Goal: Book appointment/travel/reservation

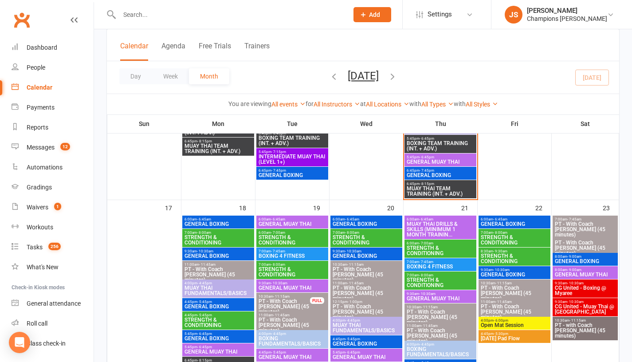
scroll to position [746, 0]
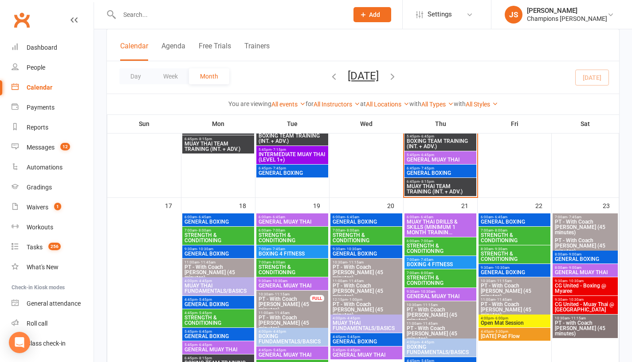
click at [581, 289] on span "CG United - Boxing @ Myaree" at bounding box center [585, 288] width 62 height 11
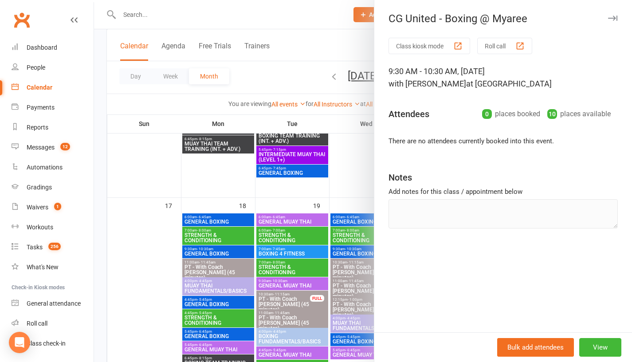
click at [348, 161] on div at bounding box center [363, 181] width 538 height 362
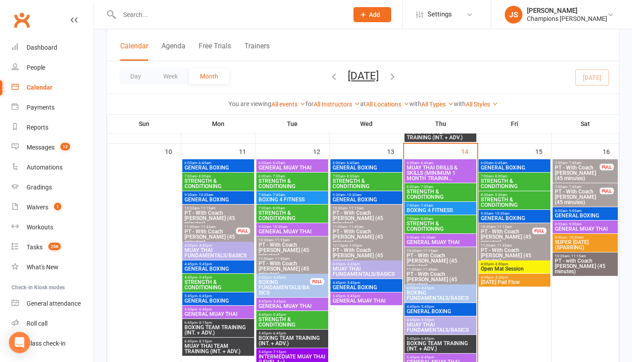
scroll to position [543, 0]
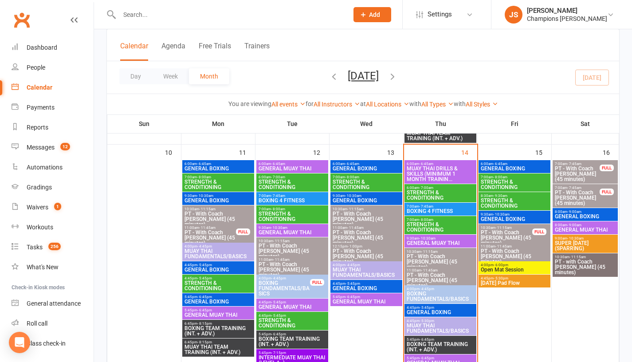
click at [440, 310] on span "GENERAL BOXING" at bounding box center [440, 312] width 68 height 5
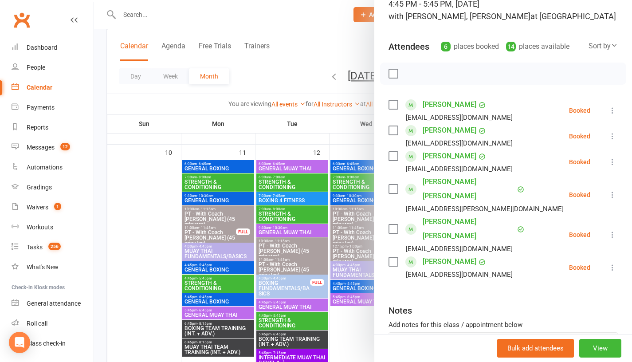
scroll to position [69, 0]
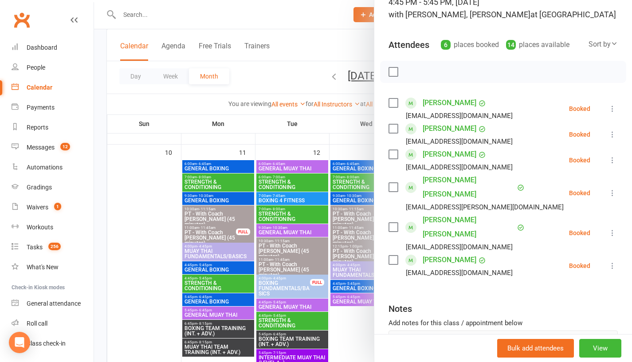
click at [348, 340] on div at bounding box center [363, 181] width 538 height 362
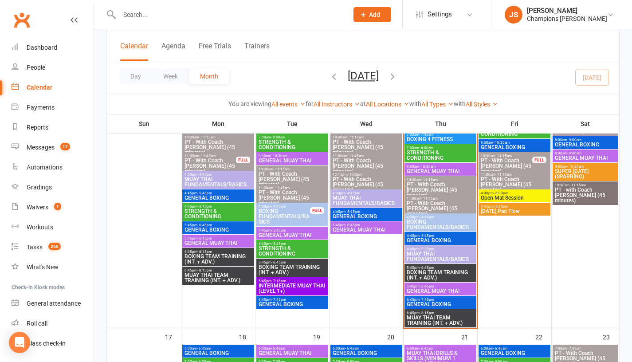
scroll to position [620, 0]
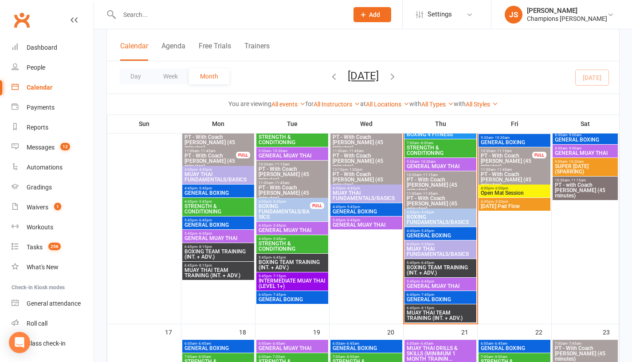
click at [421, 267] on span "BOXING TEAM TRAINING (INT. + ADV.)" at bounding box center [440, 270] width 68 height 11
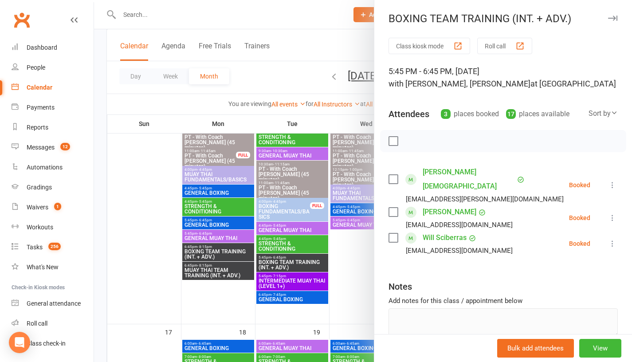
click at [357, 269] on div at bounding box center [363, 181] width 538 height 362
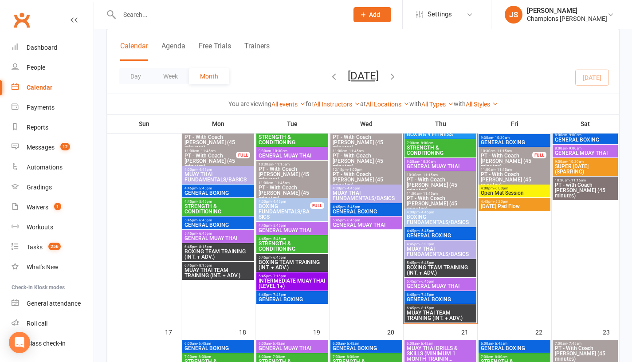
click at [421, 300] on span "GENERAL BOXING" at bounding box center [440, 299] width 68 height 5
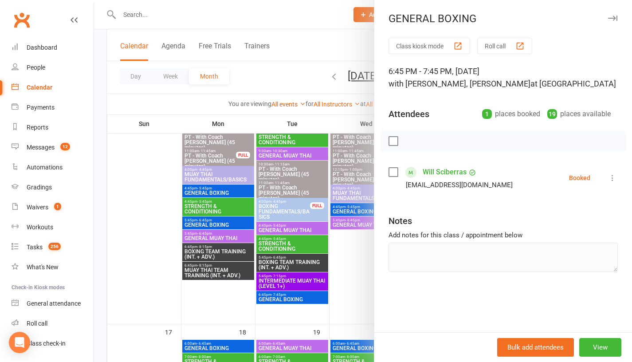
click at [352, 282] on div at bounding box center [363, 181] width 538 height 362
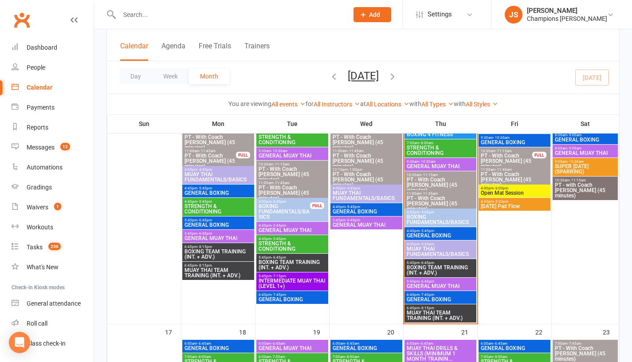
click at [418, 314] on span "MUAY THAI TEAM TRAINING (INT. + ADV.)" at bounding box center [440, 315] width 68 height 11
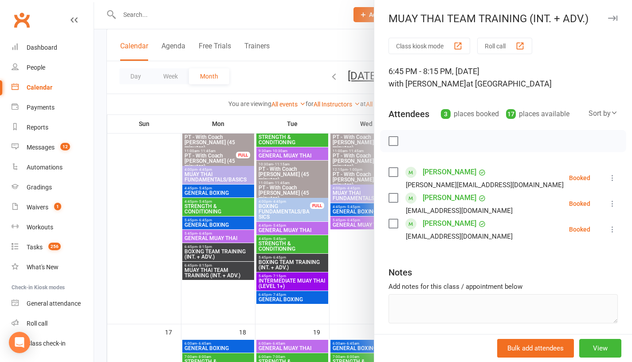
click at [353, 279] on div at bounding box center [363, 181] width 538 height 362
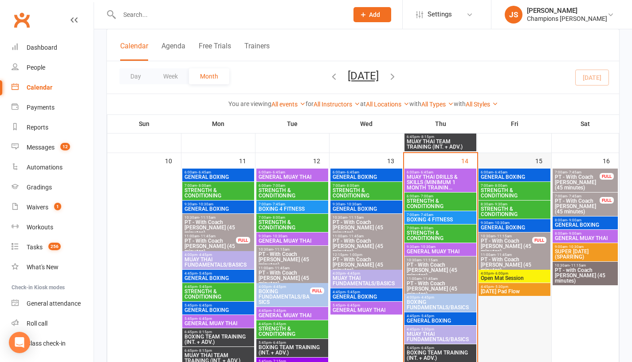
scroll to position [523, 0]
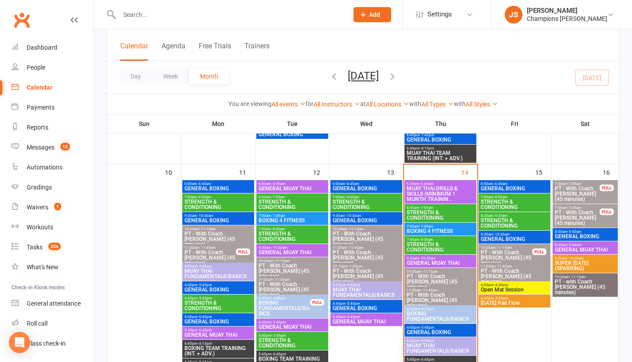
click at [502, 184] on span "- 6:45am" at bounding box center [500, 184] width 14 height 4
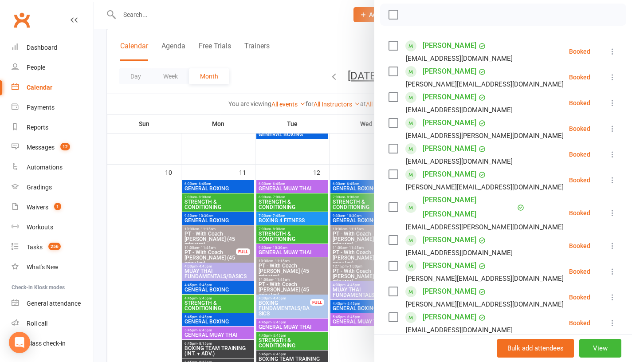
scroll to position [123, 0]
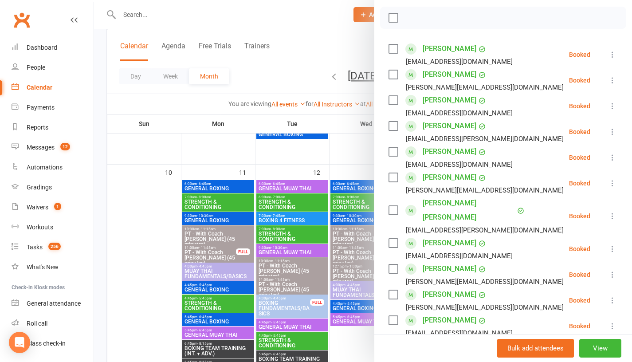
click at [346, 152] on div at bounding box center [363, 181] width 538 height 362
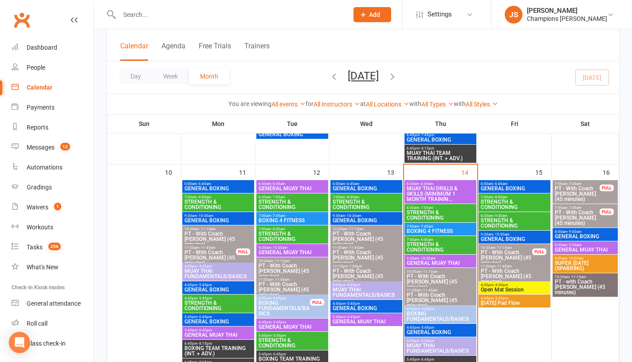
click at [525, 240] on span "GENERAL BOXING" at bounding box center [514, 238] width 68 height 5
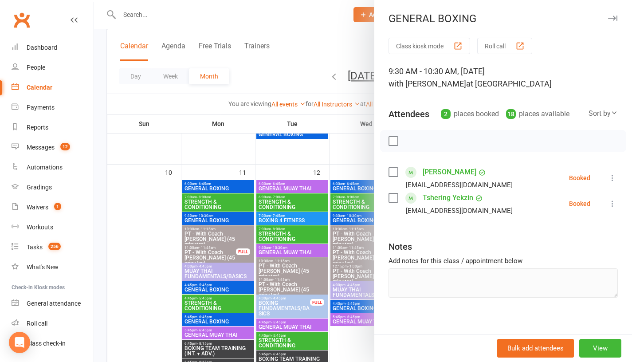
click at [364, 161] on div at bounding box center [363, 181] width 538 height 362
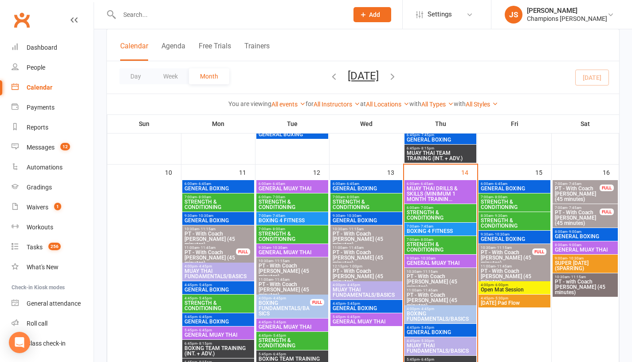
click at [579, 251] on span "GENERAL MUAY THAI" at bounding box center [585, 249] width 62 height 5
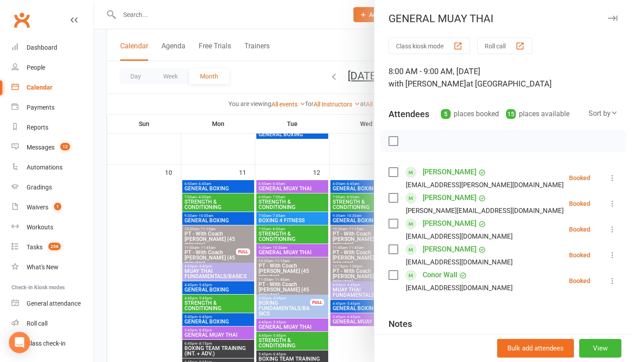
click at [347, 150] on div at bounding box center [363, 181] width 538 height 362
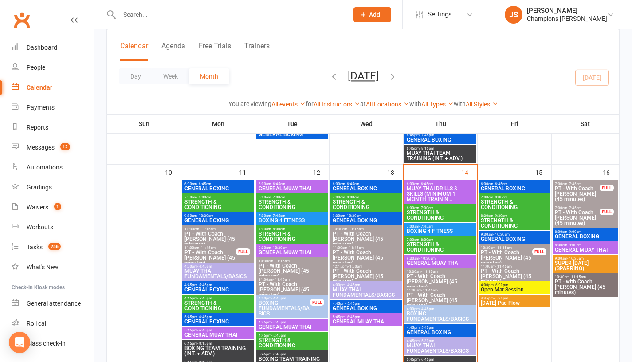
click at [495, 184] on span "- 6:45am" at bounding box center [500, 184] width 14 height 4
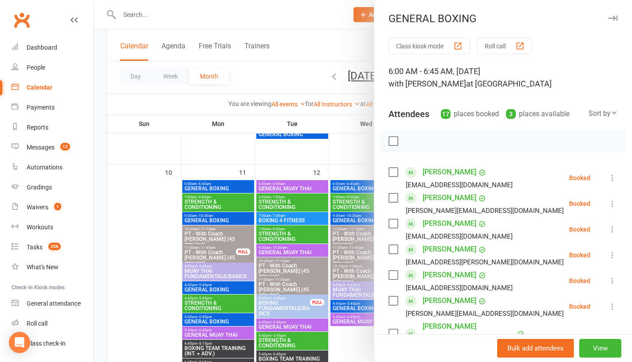
click at [364, 165] on div at bounding box center [363, 181] width 538 height 362
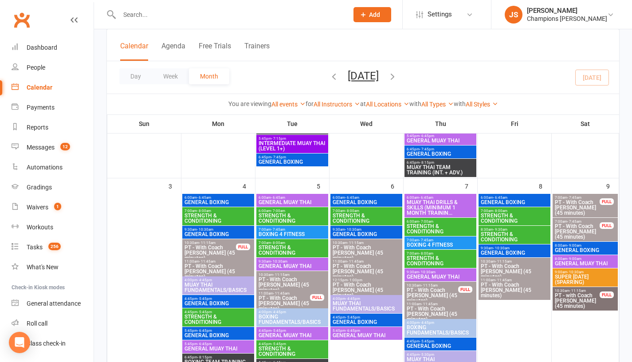
scroll to position [251, 0]
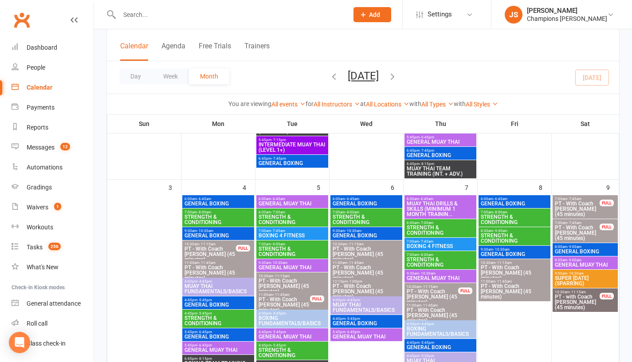
click at [515, 206] on span "GENERAL BOXING" at bounding box center [514, 203] width 68 height 5
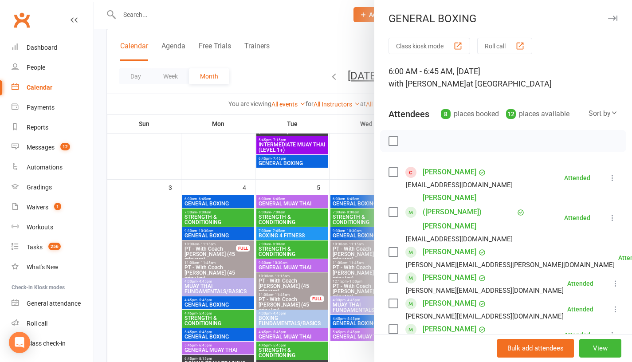
click at [363, 153] on div at bounding box center [363, 181] width 538 height 362
